Goal: Task Accomplishment & Management: Manage account settings

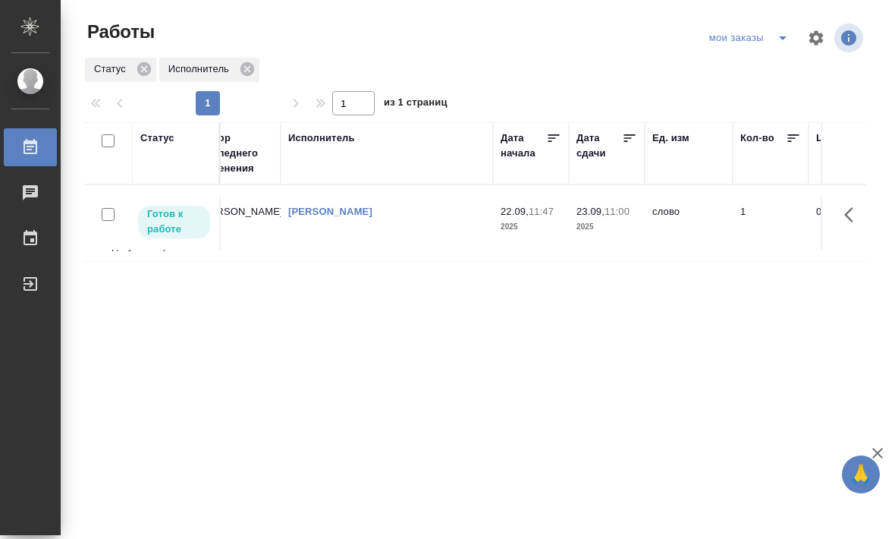
click at [725, 39] on div "мои заказы" at bounding box center [752, 38] width 93 height 24
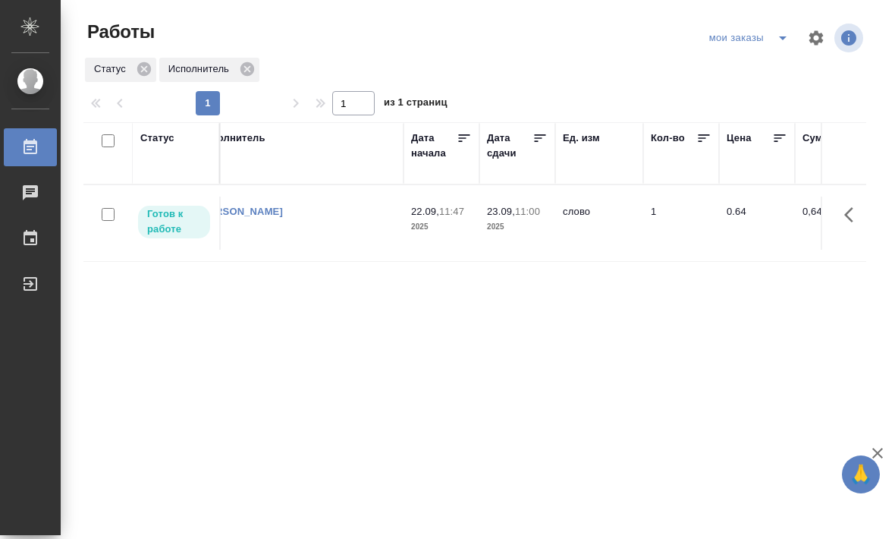
click at [724, 38] on div "мои заказы" at bounding box center [752, 38] width 93 height 24
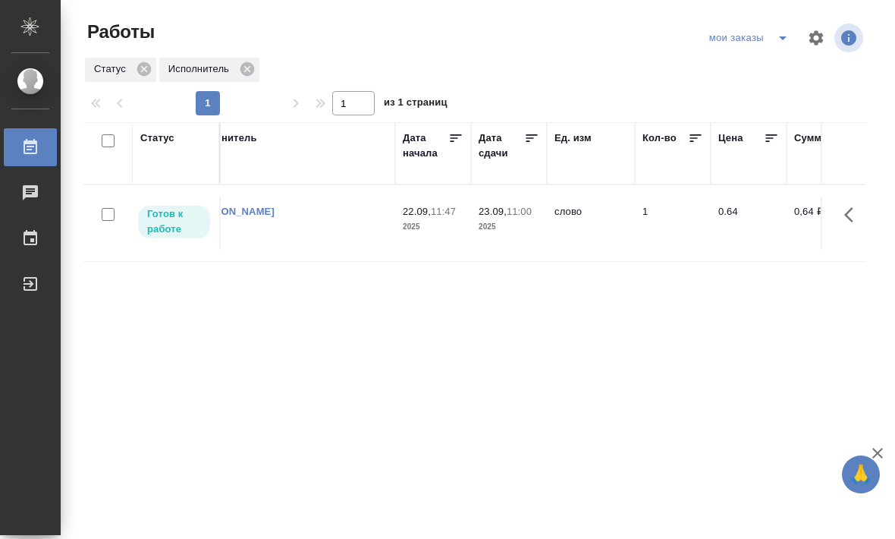
click at [769, 36] on button "split button" at bounding box center [783, 38] width 30 height 24
click at [744, 72] on li "Стандартные настройки" at bounding box center [750, 68] width 146 height 24
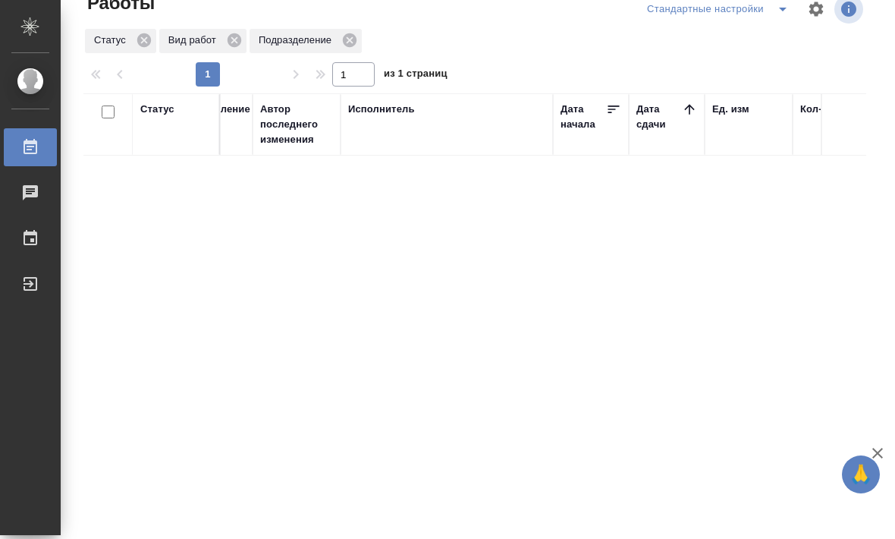
scroll to position [0, 501]
